Goal: Navigation & Orientation: Find specific page/section

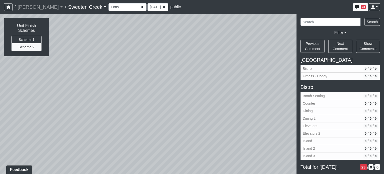
scroll to position [542, 0]
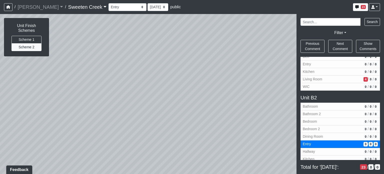
click at [202, 82] on div "Loading... Office Loading... Reception Loading... Mailroom - Elevator Lobby Loa…" at bounding box center [192, 94] width 384 height 160
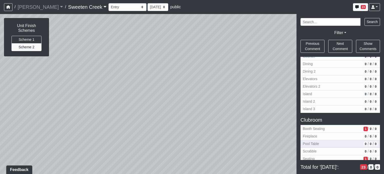
scroll to position [50, 0]
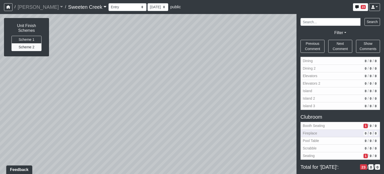
click at [317, 133] on span "Fireplace" at bounding box center [332, 133] width 59 height 5
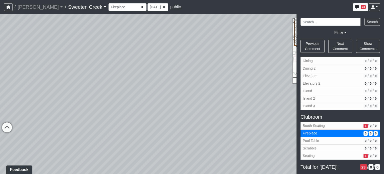
drag, startPoint x: 145, startPoint y: 136, endPoint x: 152, endPoint y: 122, distance: 15.7
click at [152, 122] on div "Loading... Office Loading... Reception Loading... Mailroom - Elevator Lobby Loa…" at bounding box center [192, 94] width 384 height 160
drag, startPoint x: 150, startPoint y: 133, endPoint x: 279, endPoint y: 127, distance: 129.4
click at [279, 127] on div "Loading... Office Loading... Reception Loading... Mailroom - Elevator Lobby Loa…" at bounding box center [192, 94] width 384 height 160
click at [119, 119] on icon at bounding box center [116, 119] width 15 height 15
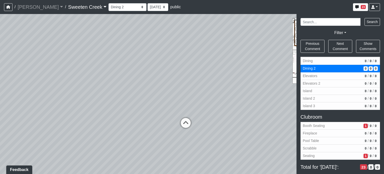
drag, startPoint x: 218, startPoint y: 83, endPoint x: 36, endPoint y: 84, distance: 182.0
click at [36, 83] on div "Loading... Office Loading... Reception Loading... Mailroom - Elevator Lobby Loa…" at bounding box center [192, 94] width 384 height 160
drag, startPoint x: 133, startPoint y: 89, endPoint x: 40, endPoint y: 89, distance: 93.0
click at [30, 89] on div "Loading... Office Loading... Reception Loading... Mailroom - Elevator Lobby Loa…" at bounding box center [192, 94] width 384 height 160
drag, startPoint x: 12, startPoint y: 88, endPoint x: 0, endPoint y: 88, distance: 12.0
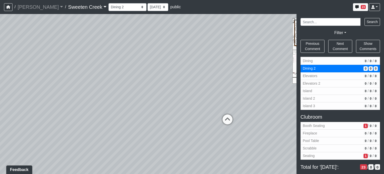
click at [0, 88] on div "Loading... Office Loading... Reception Loading... Mailroom - Elevator Lobby Loa…" at bounding box center [192, 94] width 384 height 160
drag, startPoint x: 179, startPoint y: 91, endPoint x: -2, endPoint y: 90, distance: 180.5
click at [0, 90] on html "/ [PERSON_NAME] Loading... / Sweeten Creek Sweeten Creek Loading... [GEOGRAPHIC…" at bounding box center [192, 87] width 384 height 174
drag, startPoint x: -3, startPoint y: 88, endPoint x: 33, endPoint y: 88, distance: 35.5
click at [0, 88] on html "/ [PERSON_NAME] Loading... / Sweeten Creek Sweeten Creek Loading... [GEOGRAPHIC…" at bounding box center [192, 87] width 384 height 174
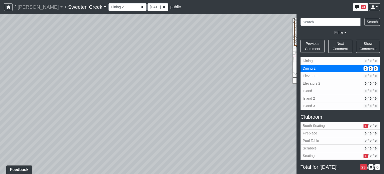
drag, startPoint x: 58, startPoint y: 114, endPoint x: 251, endPoint y: 94, distance: 194.9
click at [259, 90] on div "Loading... Office Loading... Reception Loading... Mailroom - Elevator Lobby Loa…" at bounding box center [192, 94] width 384 height 160
drag, startPoint x: 251, startPoint y: 94, endPoint x: 273, endPoint y: 120, distance: 34.5
click at [276, 129] on div "Loading... Office Loading... Reception Loading... Mailroom - Elevator Lobby Loa…" at bounding box center [192, 94] width 384 height 160
click at [147, 131] on icon at bounding box center [147, 131] width 15 height 15
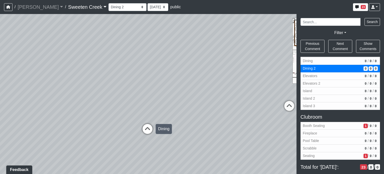
select select "vvzs6nvg9LP83xPGaUtFw3"
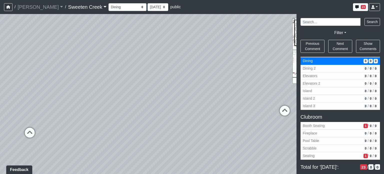
drag, startPoint x: 211, startPoint y: 105, endPoint x: 10, endPoint y: 108, distance: 201.1
click at [10, 108] on div "Loading... Office Loading... Reception Loading... Mailroom - Elevator Lobby Loa…" at bounding box center [192, 94] width 384 height 160
drag, startPoint x: 109, startPoint y: 144, endPoint x: 188, endPoint y: 113, distance: 84.5
click at [188, 113] on div "Loading... Office Loading... Reception Loading... Mailroom - Elevator Lobby Loa…" at bounding box center [192, 94] width 384 height 160
drag, startPoint x: 187, startPoint y: 125, endPoint x: 139, endPoint y: 135, distance: 48.7
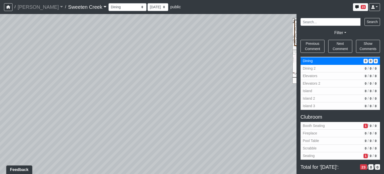
click at [139, 135] on div "Loading... Office Loading... Reception Loading... Mailroom - Elevator Lobby Loa…" at bounding box center [192, 94] width 384 height 160
